Goal: Task Accomplishment & Management: Manage account settings

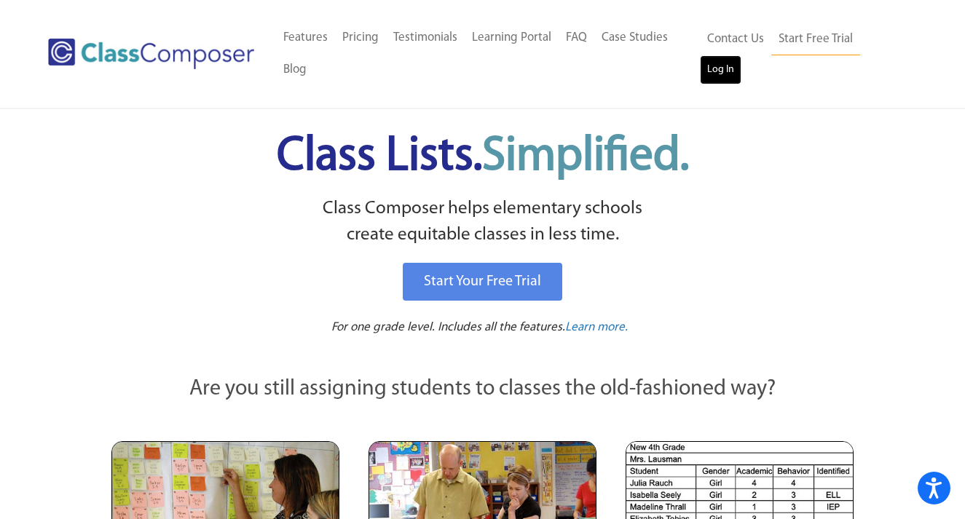
click at [741, 61] on link "Log In" at bounding box center [720, 69] width 41 height 29
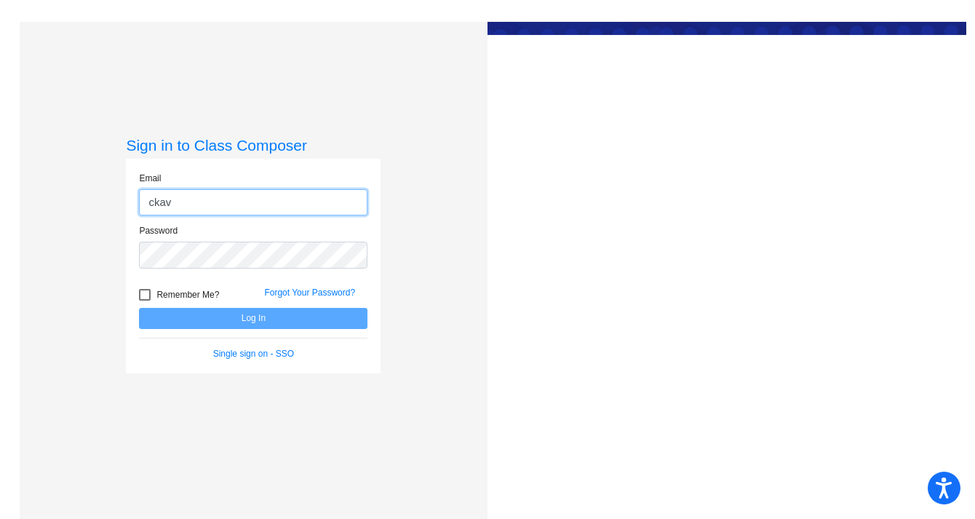
type input "[EMAIL_ADDRESS][DOMAIN_NAME]"
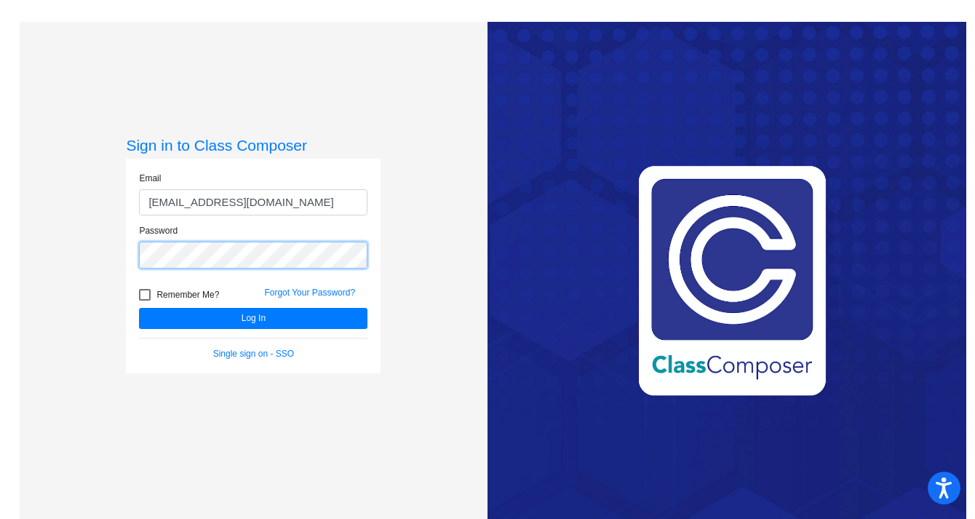
click at [139, 308] on button "Log In" at bounding box center [253, 318] width 229 height 21
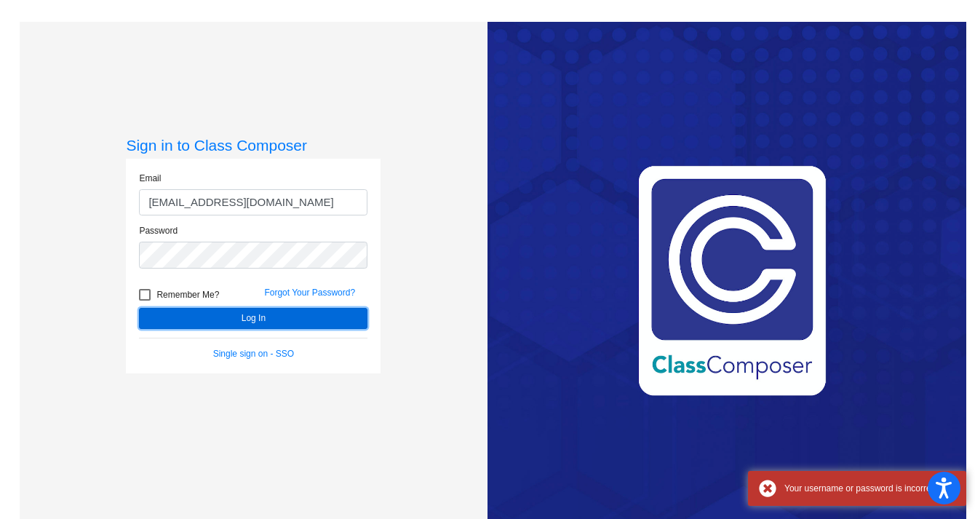
click at [269, 325] on button "Log In" at bounding box center [253, 318] width 229 height 21
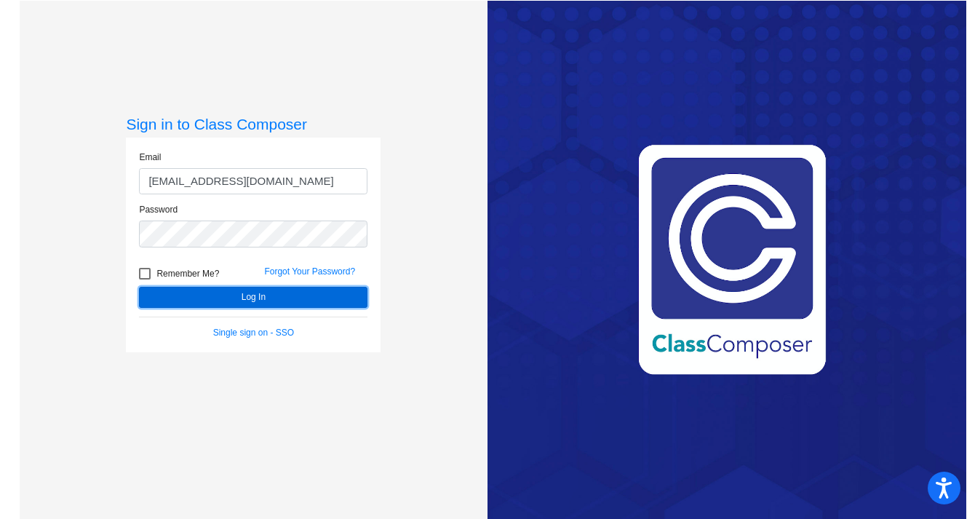
scroll to position [22, 0]
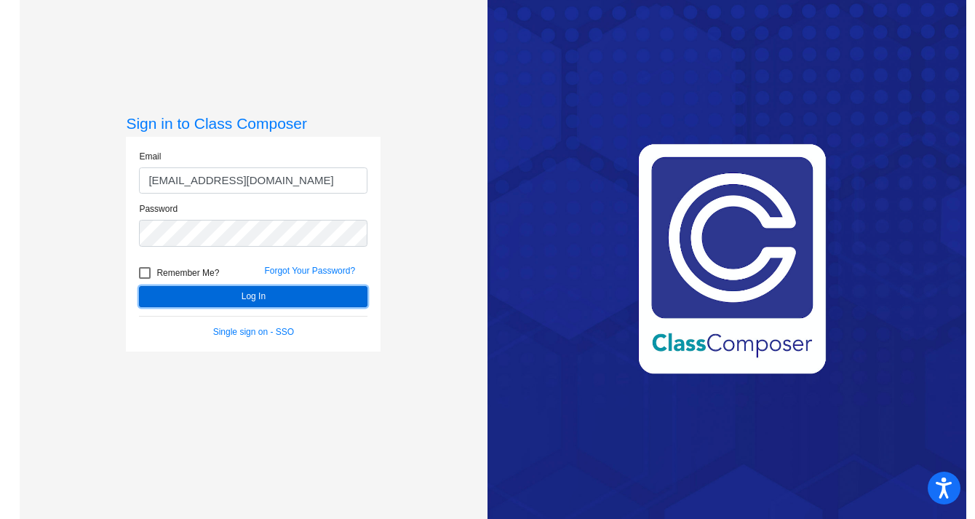
click at [233, 301] on button "Log In" at bounding box center [253, 296] width 229 height 21
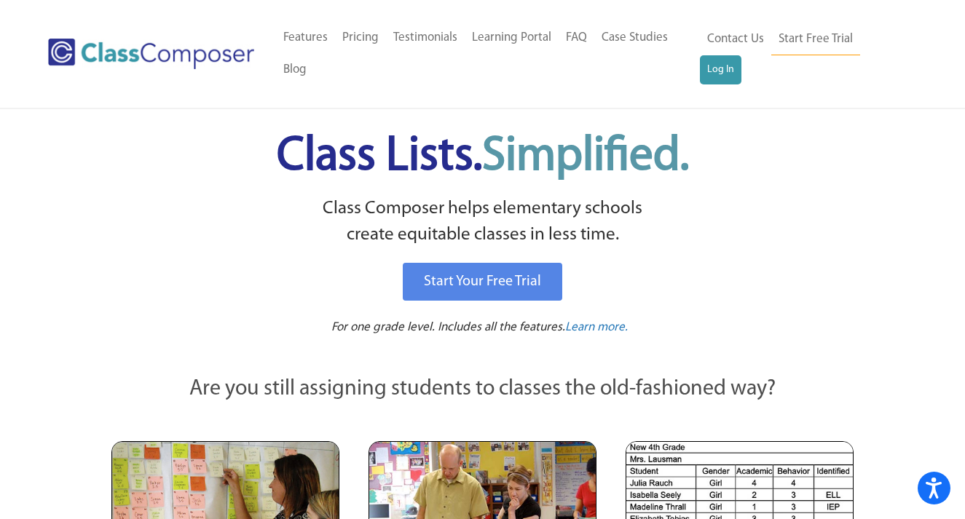
click at [908, 55] on div "Contact Us Start Free Trial Log In" at bounding box center [808, 54] width 217 height 64
click at [741, 59] on link "Log In" at bounding box center [720, 69] width 41 height 29
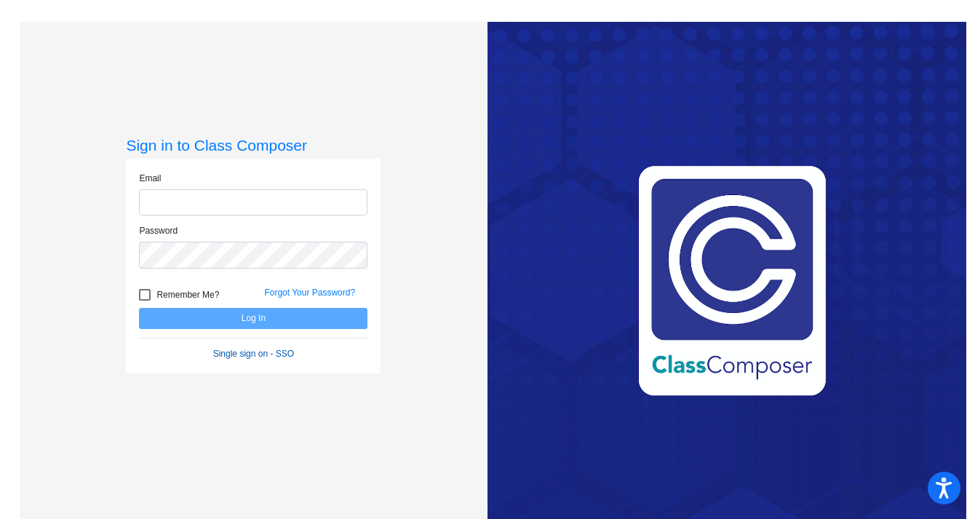
click at [277, 349] on form "Email Password Remember Me? Forgot Your Password? Log In Single sign on - SSO" at bounding box center [253, 266] width 229 height 189
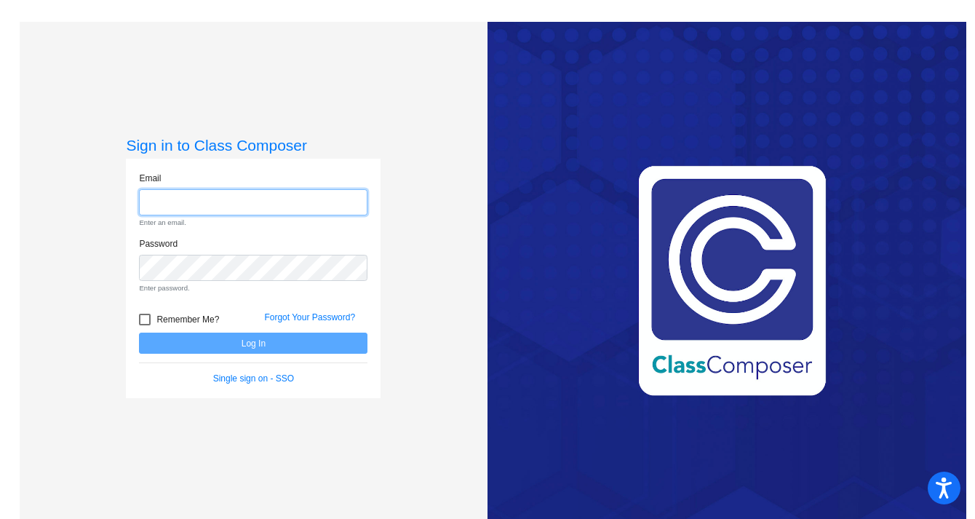
click at [255, 200] on input "email" at bounding box center [253, 202] width 229 height 27
type input "[EMAIL_ADDRESS][DOMAIN_NAME]"
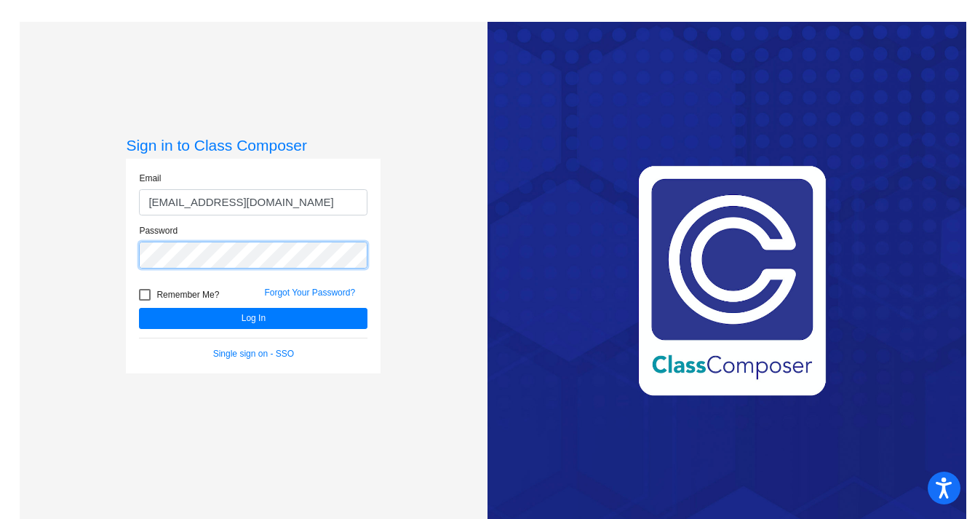
click at [139, 308] on button "Log In" at bounding box center [253, 318] width 229 height 21
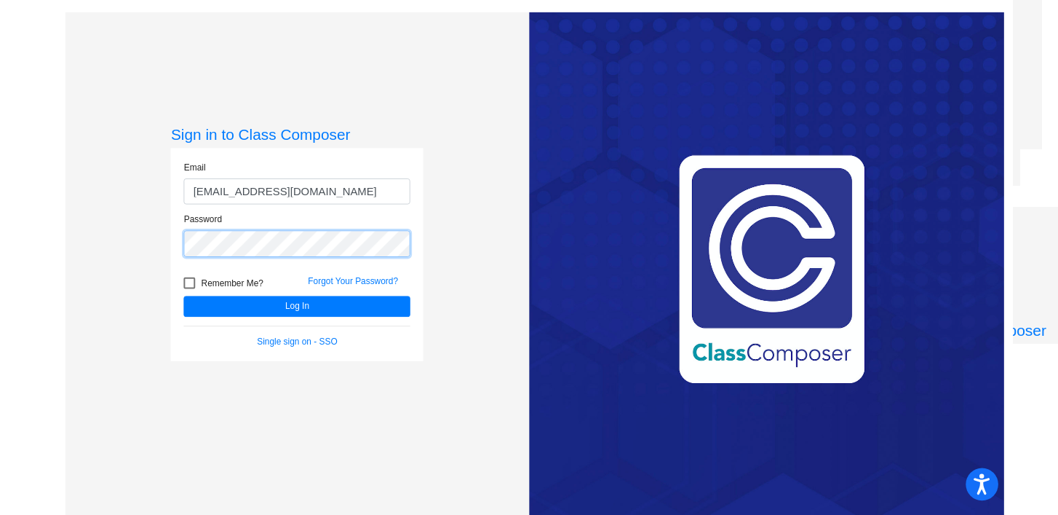
scroll to position [22, 0]
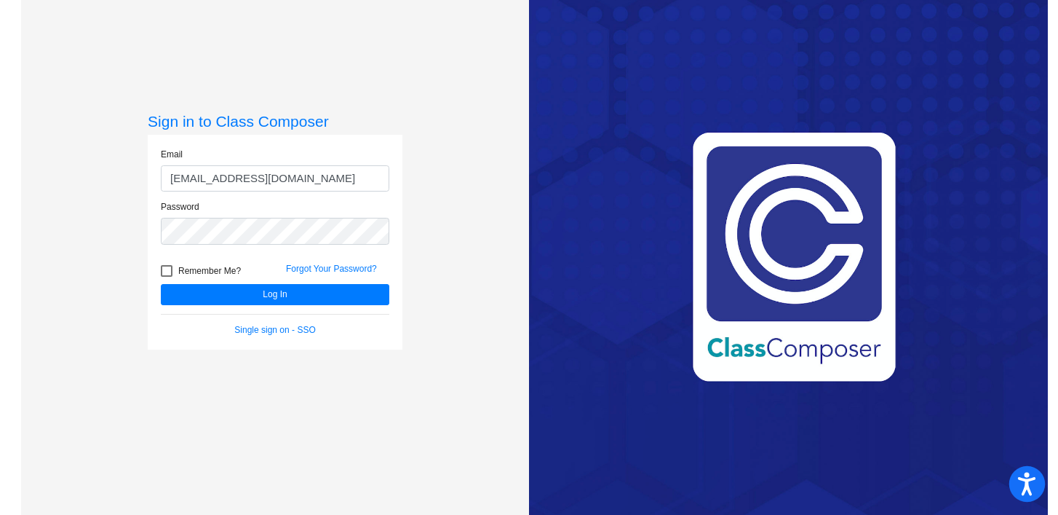
click at [975, 481] on icon "Open accessiBe: accessibility options, statement and help" at bounding box center [1026, 483] width 17 height 23
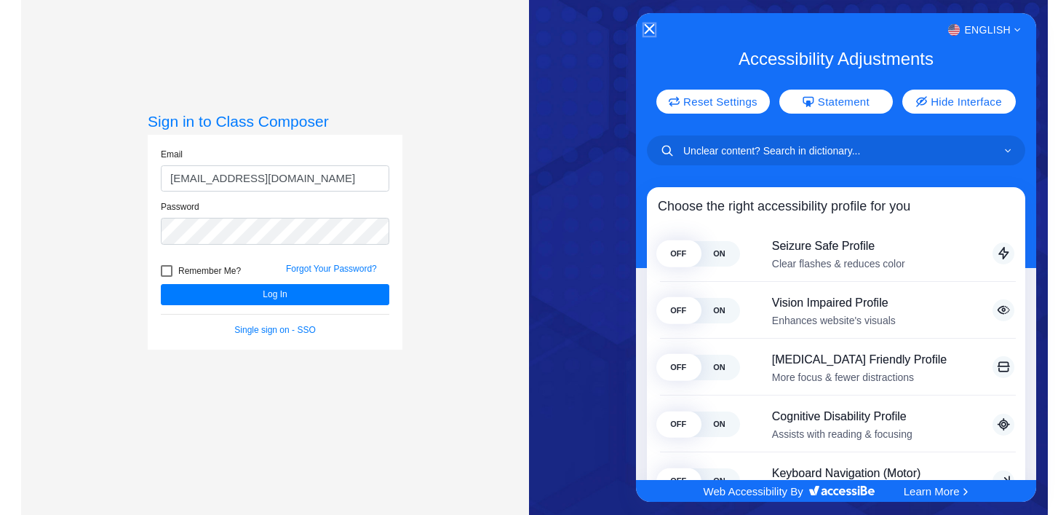
click at [644, 31] on icon "Close Accessibility Interface" at bounding box center [649, 28] width 10 height 10
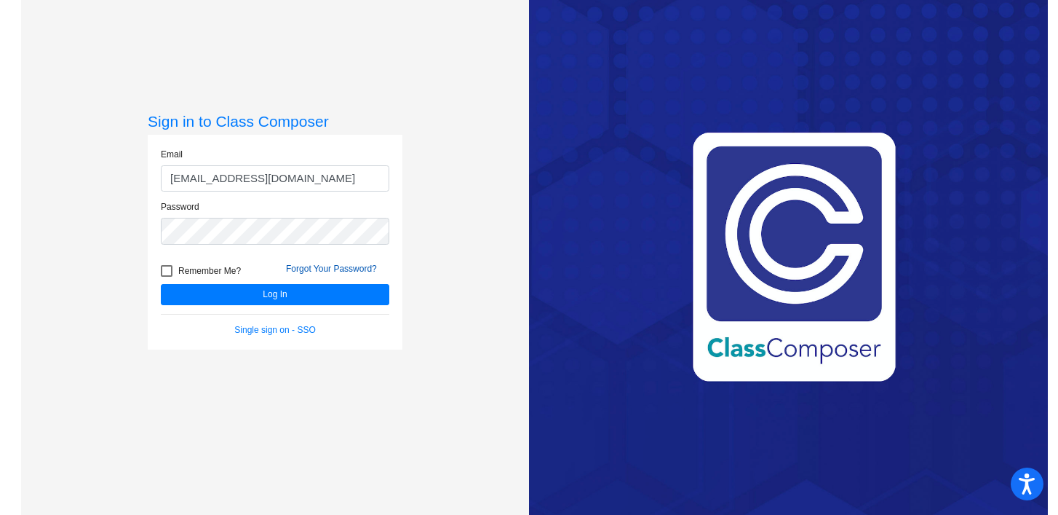
click at [333, 269] on link "Forgot Your Password?" at bounding box center [331, 269] width 91 height 10
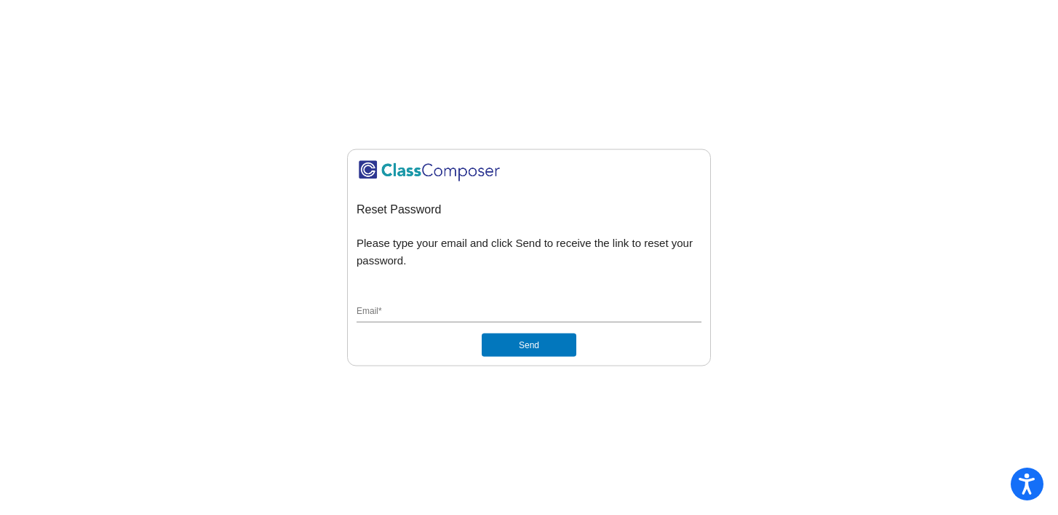
click at [415, 322] on div "Email *" at bounding box center [529, 309] width 345 height 28
type input "[EMAIL_ADDRESS][DOMAIN_NAME]"
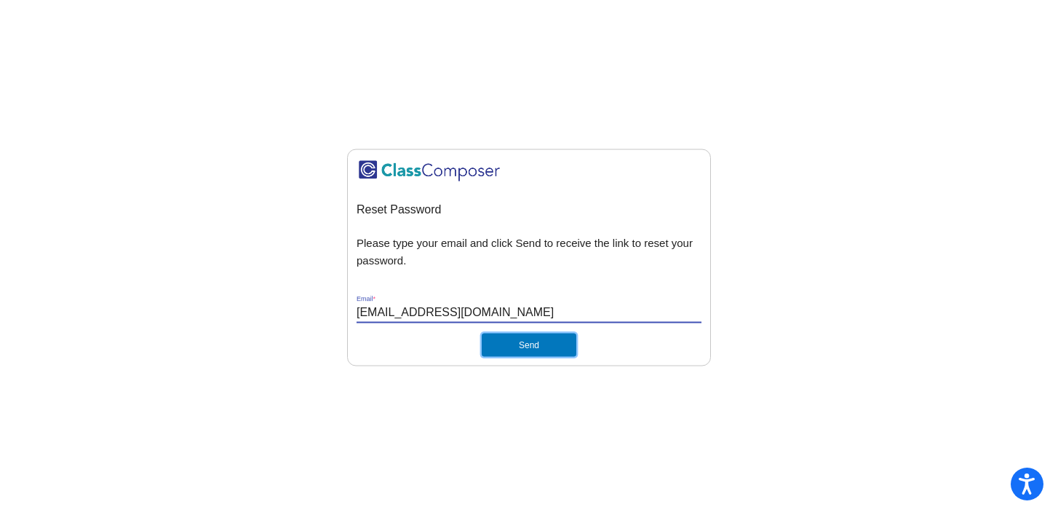
click at [523, 338] on button "Send" at bounding box center [529, 344] width 95 height 23
